Goal: Information Seeking & Learning: Learn about a topic

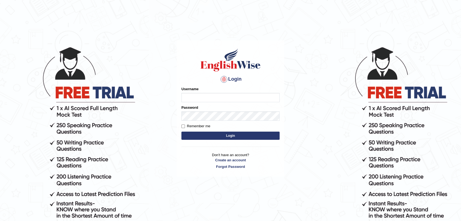
click at [226, 92] on div "Username" at bounding box center [230, 94] width 98 height 16
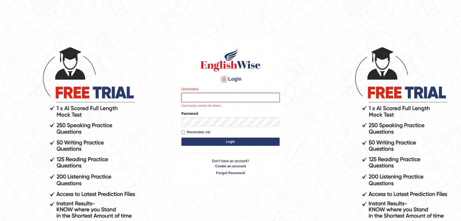
click at [221, 95] on input "Username" at bounding box center [230, 97] width 98 height 9
type input "surajshrestha100"
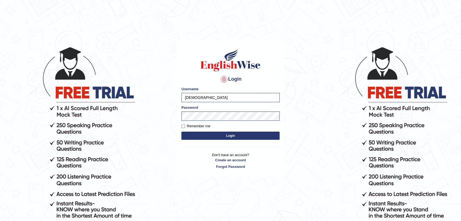
click at [198, 133] on button "Login" at bounding box center [230, 136] width 98 height 8
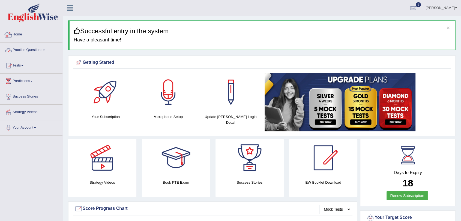
click at [28, 49] on link "Practice Questions" at bounding box center [31, 50] width 62 height 14
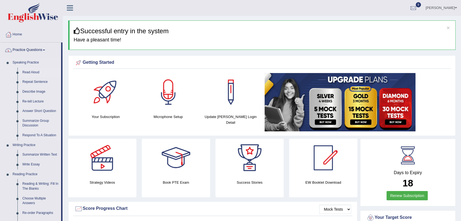
click at [27, 70] on link "Read Aloud" at bounding box center [40, 73] width 41 height 10
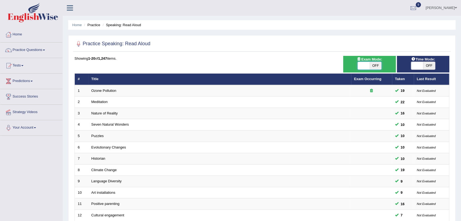
click at [365, 62] on span at bounding box center [363, 66] width 12 height 8
checkbox input "true"
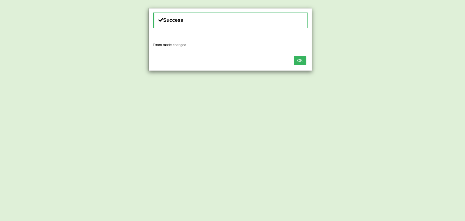
click at [296, 65] on div "OK" at bounding box center [230, 61] width 163 height 19
click at [298, 62] on button "OK" at bounding box center [300, 60] width 13 height 9
